Goal: Task Accomplishment & Management: Use online tool/utility

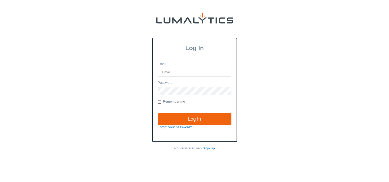
click at [176, 71] on input "Email" at bounding box center [194, 72] width 73 height 9
type input "[EMAIL_ADDRESS][DOMAIN_NAME]"
click at [158, 113] on input "Log In" at bounding box center [194, 119] width 73 height 12
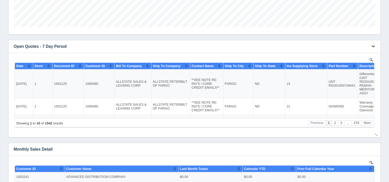
click at [374, 45] on icon "button" at bounding box center [372, 45] width 3 height 3
click at [351, 53] on link "Download CSV" at bounding box center [355, 53] width 41 height 7
